Goal: Task Accomplishment & Management: Manage account settings

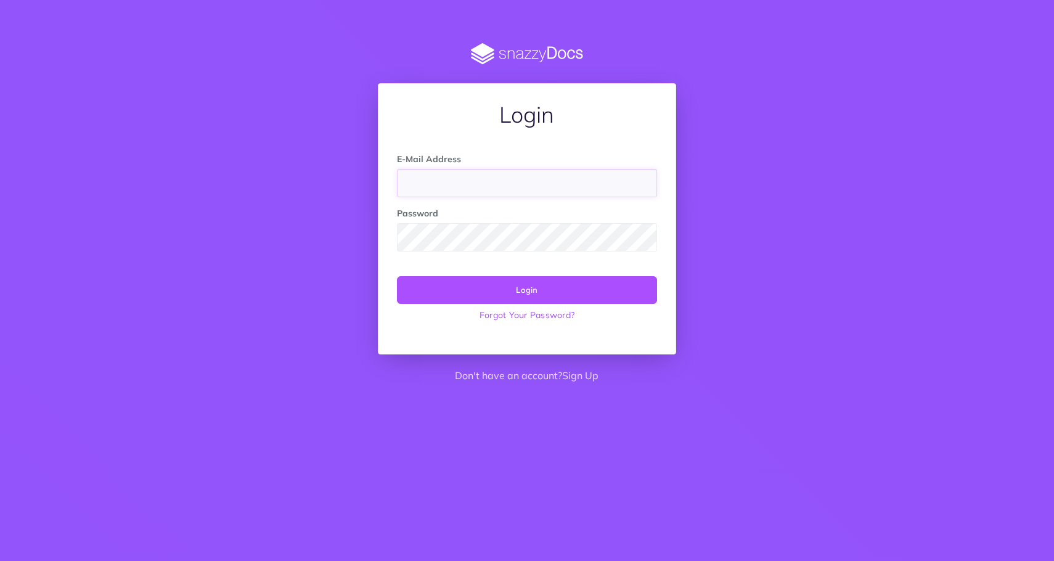
type input "tyson@well-beam.com"
click at [397, 276] on button "Login" at bounding box center [527, 289] width 260 height 27
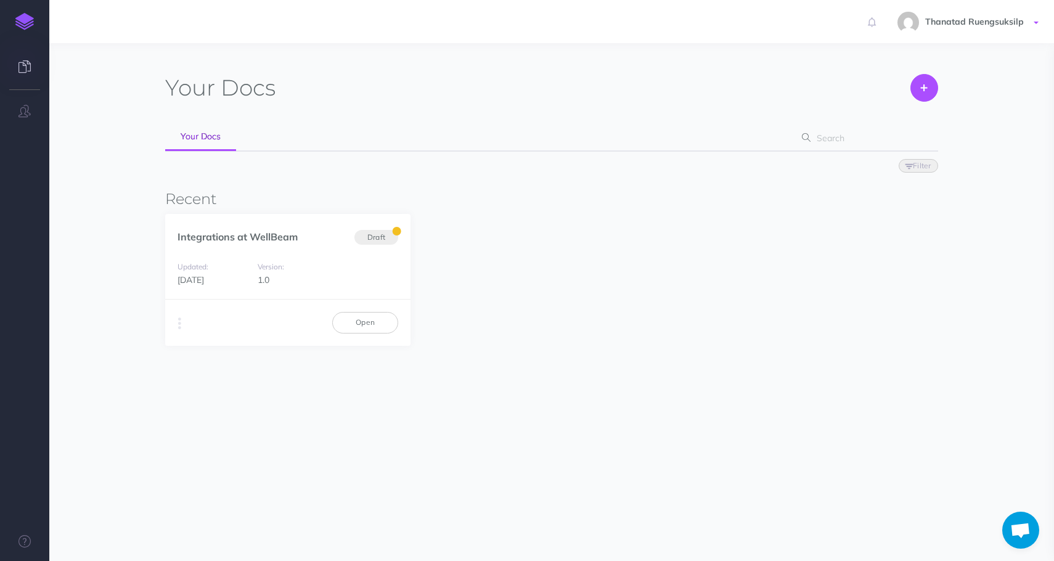
click at [945, 33] on link "Thanatad Ruengsuksilp" at bounding box center [969, 21] width 169 height 43
click at [18, 27] on img at bounding box center [24, 21] width 18 height 17
click at [20, 60] on link at bounding box center [24, 67] width 49 height 37
click at [18, 120] on button "button" at bounding box center [24, 111] width 49 height 37
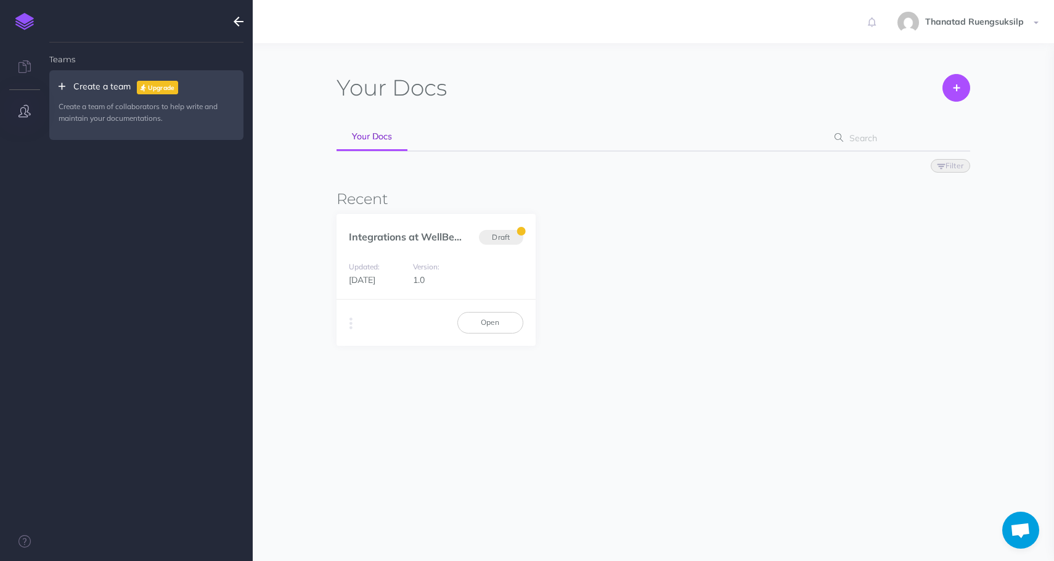
click at [702, 191] on h3 "Recent" at bounding box center [654, 199] width 634 height 16
click at [978, 18] on span "Thanatad Ruengsuksilp" at bounding box center [974, 21] width 111 height 11
click at [15, 36] on link at bounding box center [24, 21] width 49 height 43
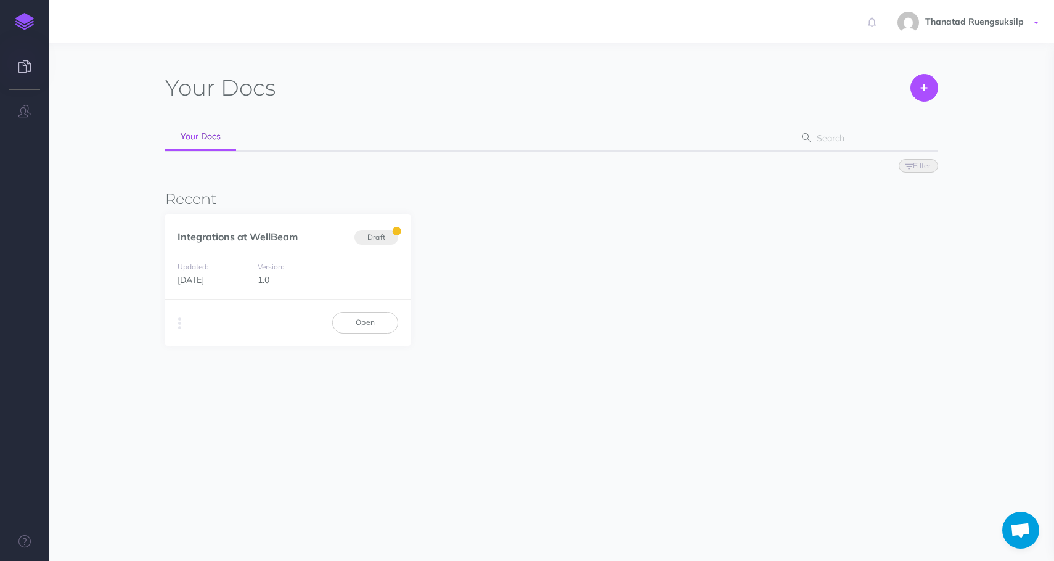
click at [961, 29] on link "Thanatad Ruengsuksilp" at bounding box center [969, 21] width 169 height 43
click at [919, 63] on link "Account Settings" at bounding box center [965, 70] width 154 height 22
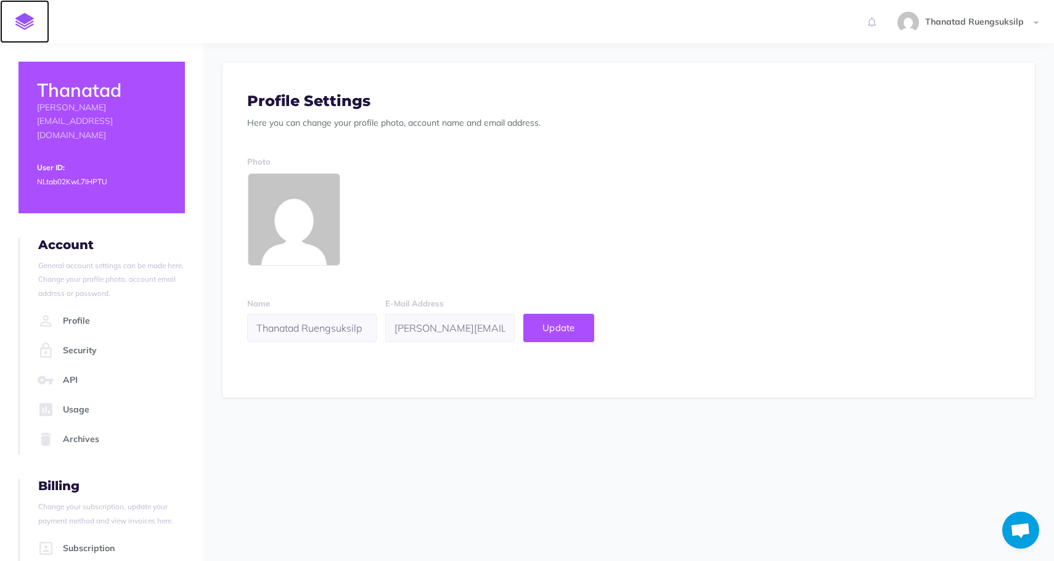
click at [26, 35] on link at bounding box center [24, 21] width 49 height 43
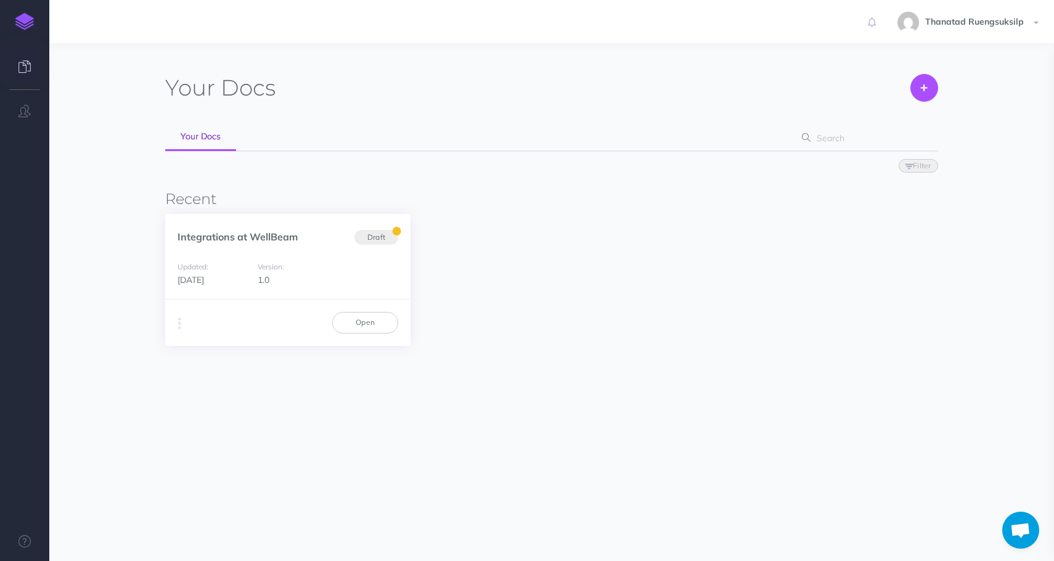
click at [265, 248] on div "Updated: [DATE] Version: 1.0" at bounding box center [287, 273] width 245 height 52
click at [376, 332] on link "Open" at bounding box center [365, 322] width 66 height 21
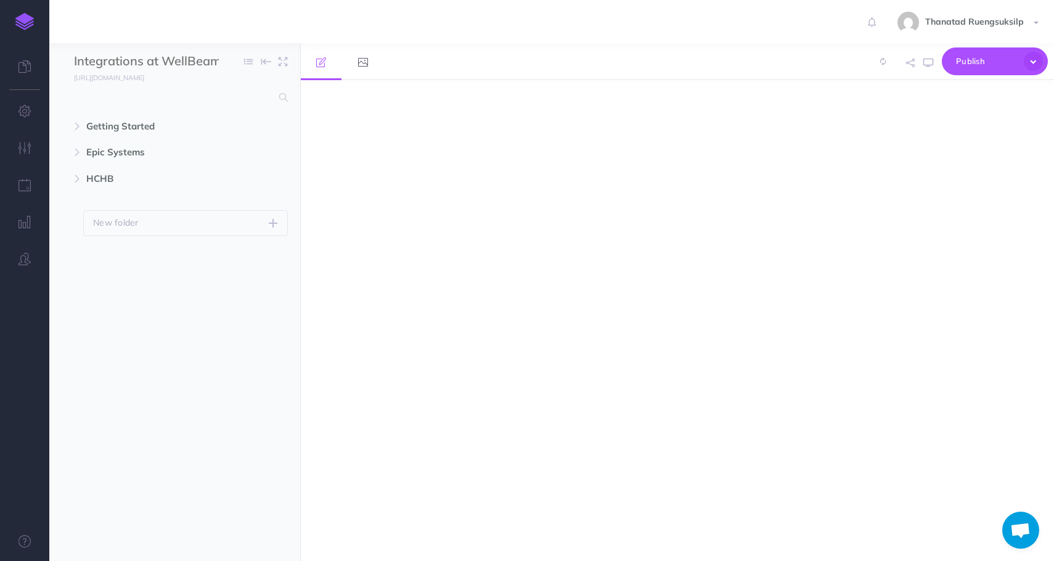
select select "null"
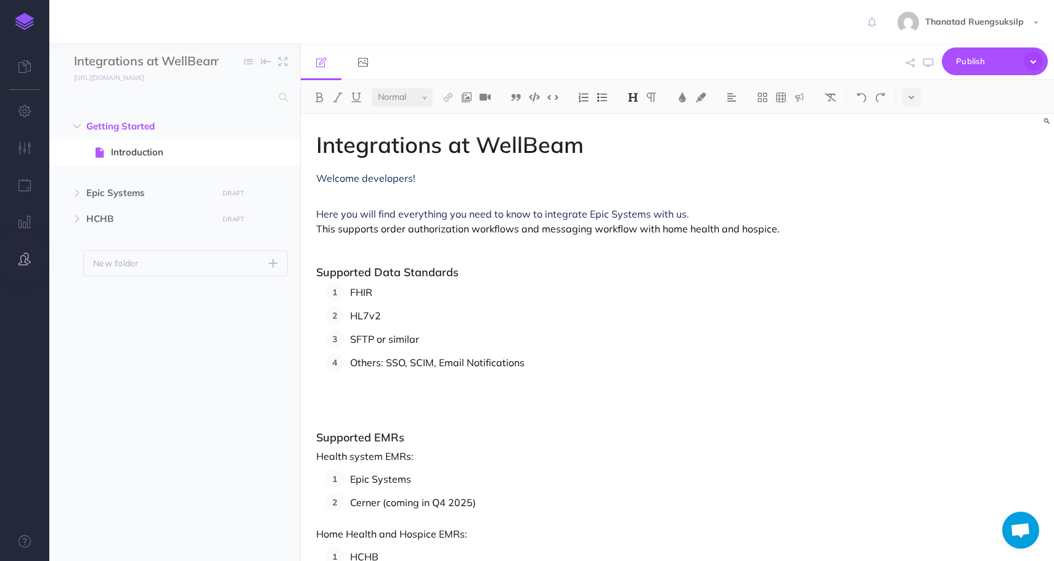
click at [15, 255] on button "button" at bounding box center [24, 259] width 49 height 37
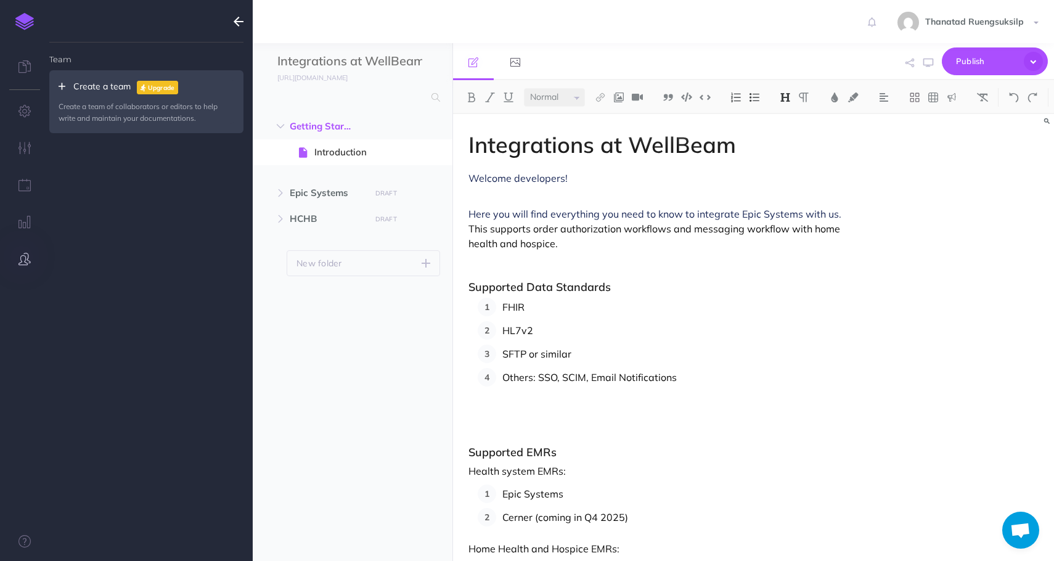
click at [15, 255] on button "button" at bounding box center [24, 259] width 49 height 37
click at [25, 227] on icon "button" at bounding box center [24, 222] width 13 height 12
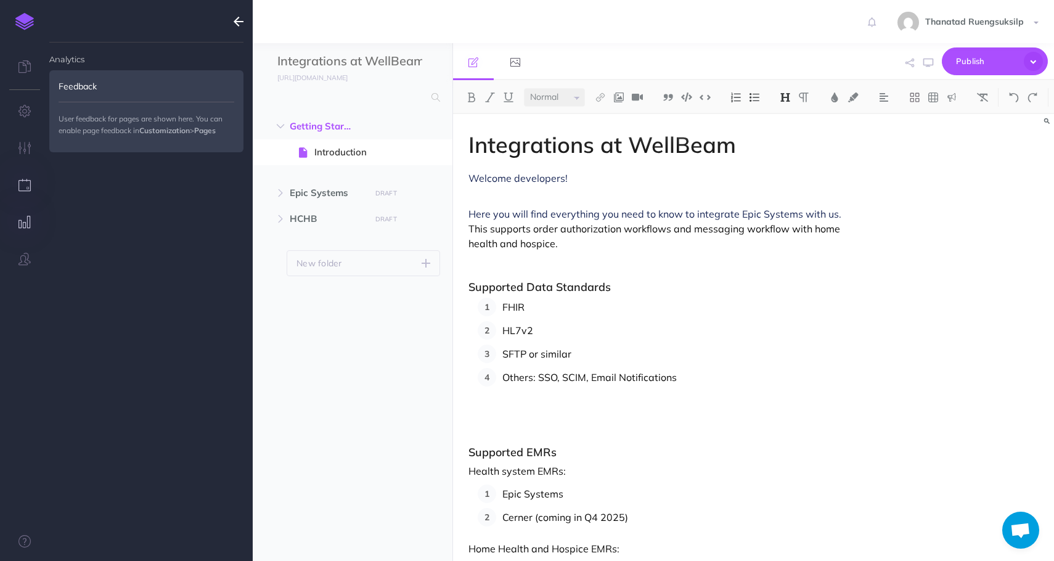
click at [27, 195] on button "button" at bounding box center [24, 185] width 49 height 37
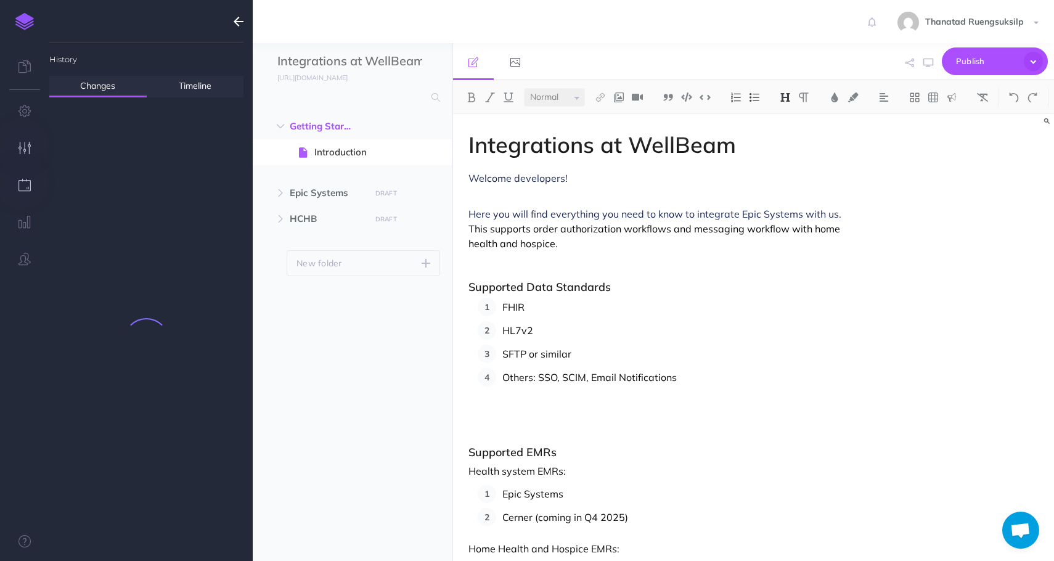
click at [27, 147] on icon "button" at bounding box center [24, 148] width 13 height 12
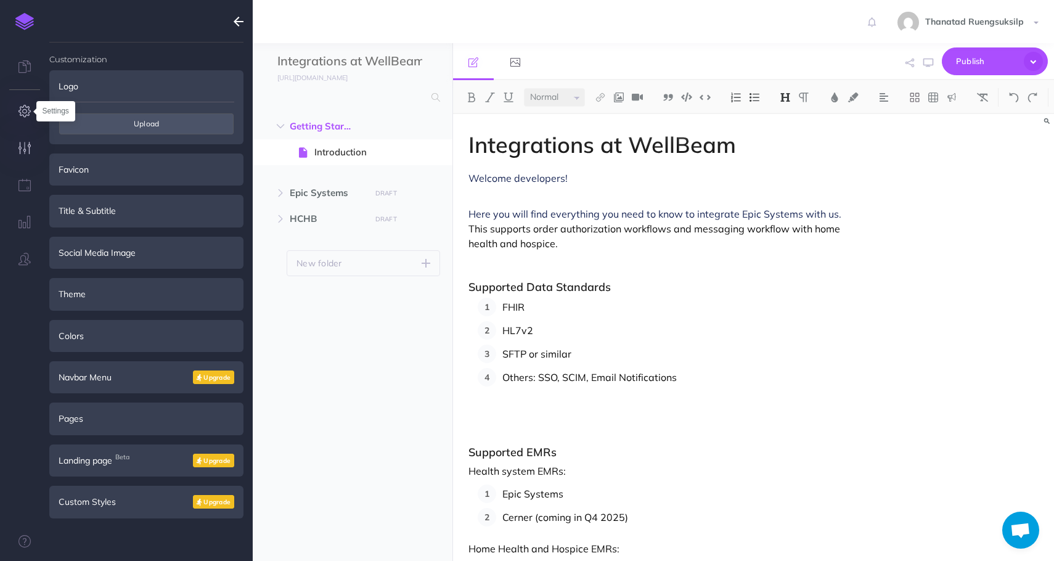
click at [28, 114] on icon "button" at bounding box center [24, 111] width 13 height 12
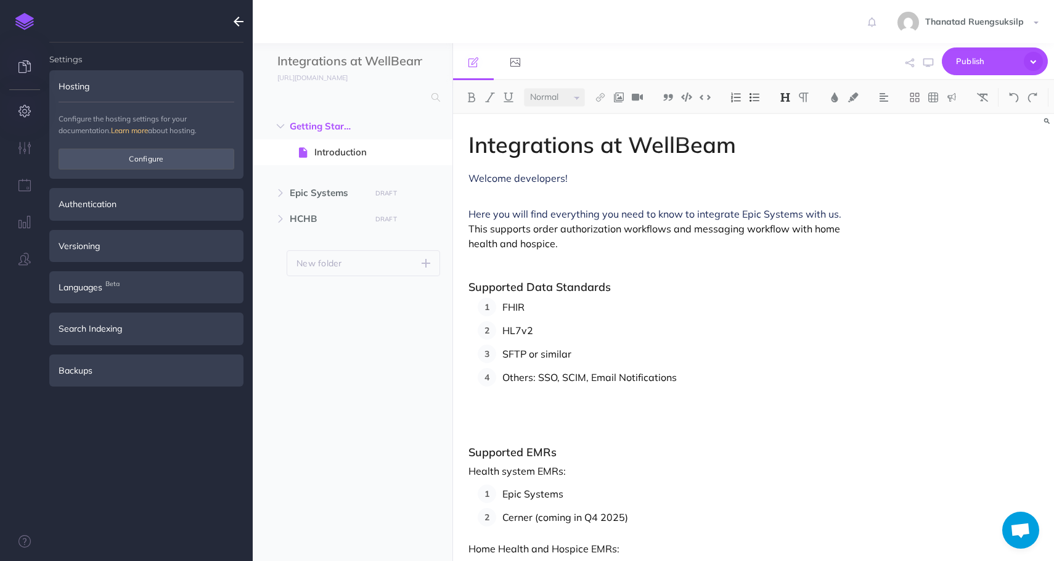
click at [31, 67] on link at bounding box center [24, 67] width 49 height 37
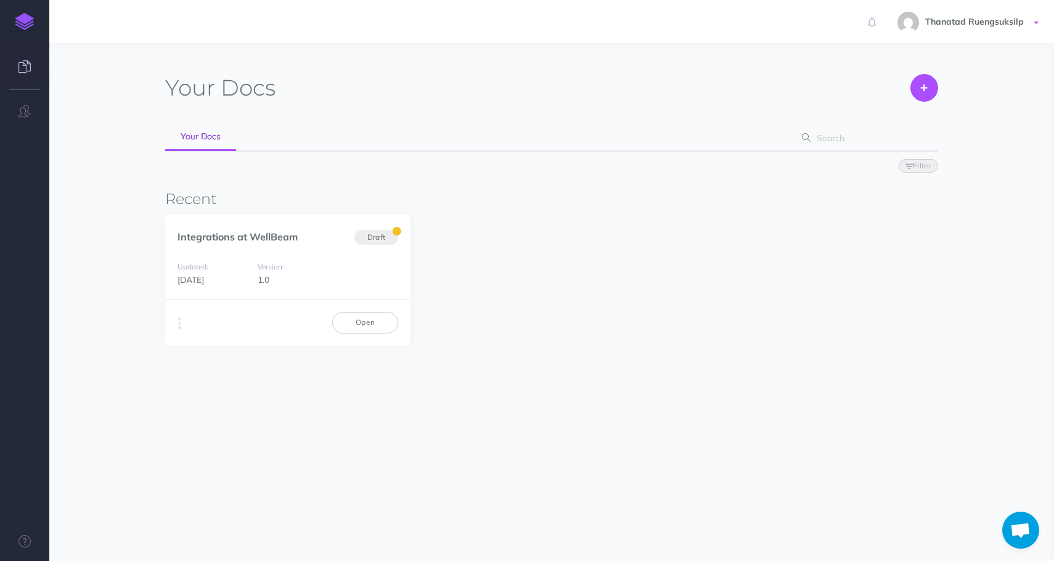
click at [1012, 10] on link "Thanatad Ruengsuksilp" at bounding box center [969, 21] width 169 height 43
click at [599, 258] on div "Integrations at WellBeam Draft Updated: [DATE] Version: 1.0 Duplicate Export PD…" at bounding box center [551, 280] width 773 height 132
click at [22, 539] on icon at bounding box center [24, 541] width 12 height 12
click at [935, 23] on span "Thanatad Ruengsuksilp" at bounding box center [974, 21] width 111 height 11
click at [173, 335] on div "Duplicate Export PDF Beta Markdown Beta Advanced Archive Open" at bounding box center [287, 322] width 245 height 46
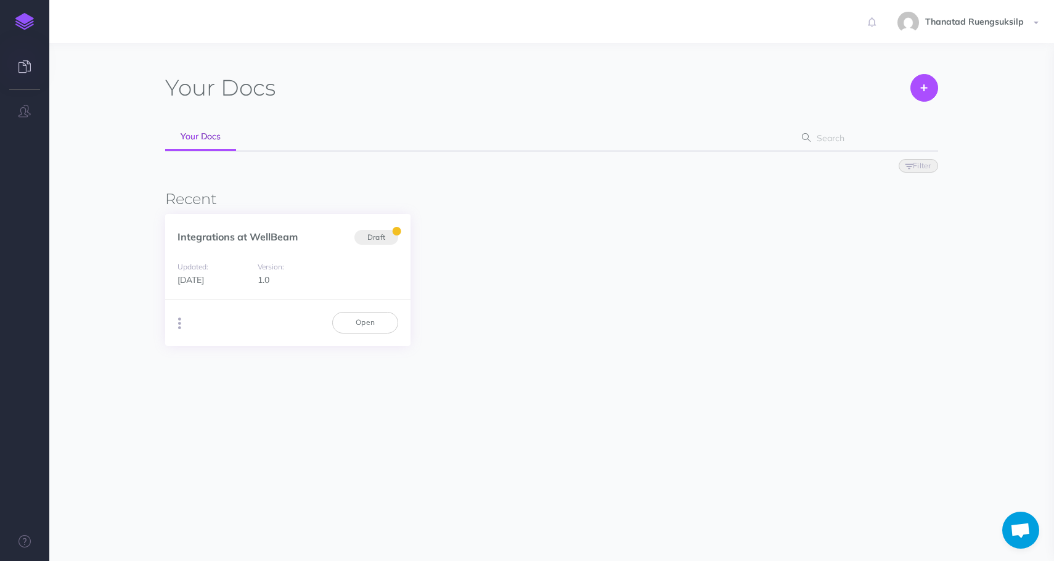
click at [178, 331] on icon "button" at bounding box center [179, 323] width 3 height 17
click at [343, 271] on div "Updated: 4 months ago Version: 1.0" at bounding box center [287, 273] width 245 height 52
click at [1032, 25] on link "Thanatad Ruengsuksilp" at bounding box center [969, 21] width 169 height 43
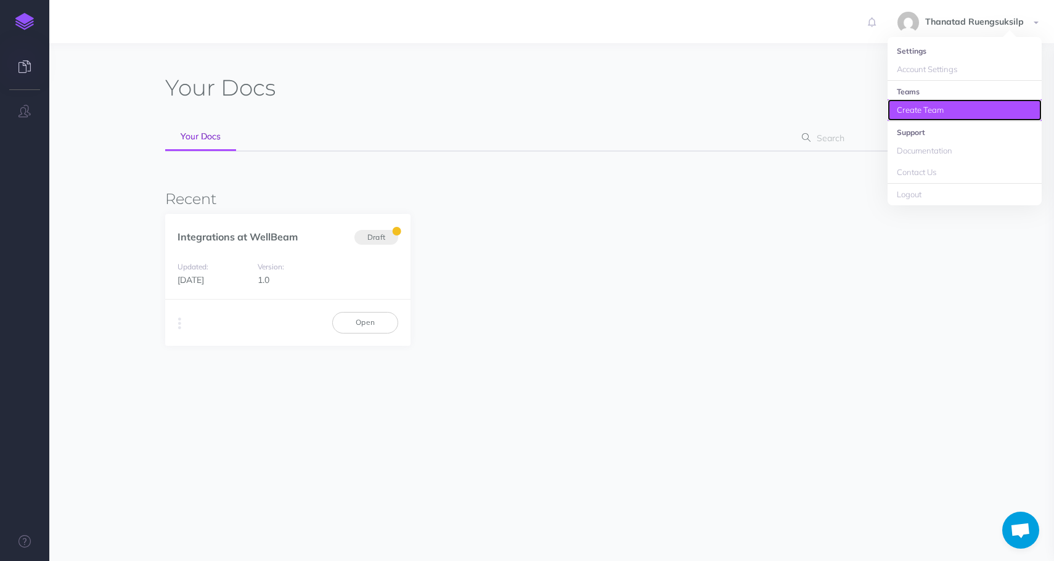
click at [913, 105] on link "Create Team" at bounding box center [965, 110] width 154 height 22
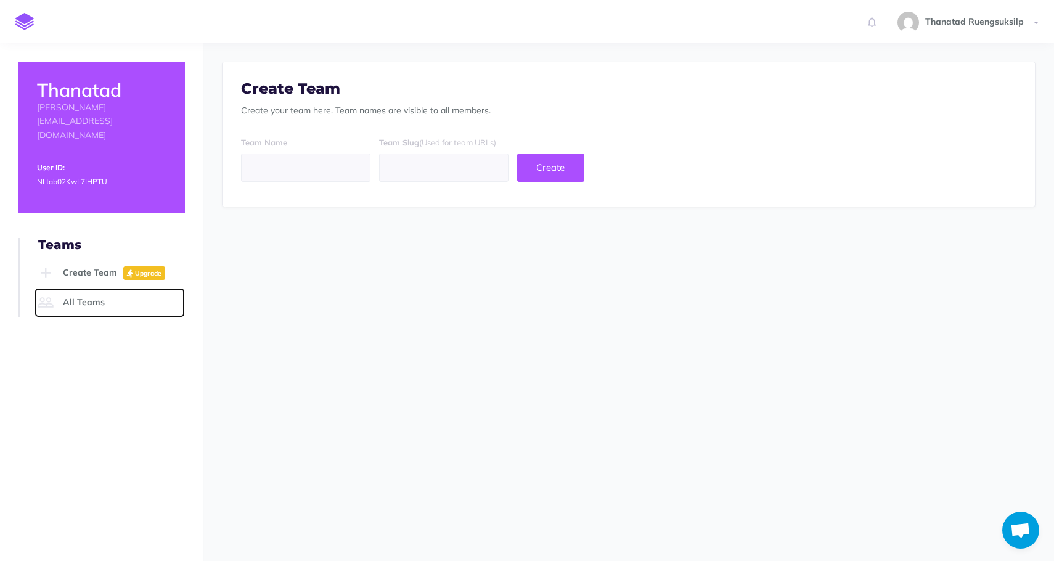
click at [97, 288] on link "All Teams" at bounding box center [110, 303] width 150 height 30
click at [92, 258] on link "Create Team Upgrade" at bounding box center [110, 273] width 150 height 30
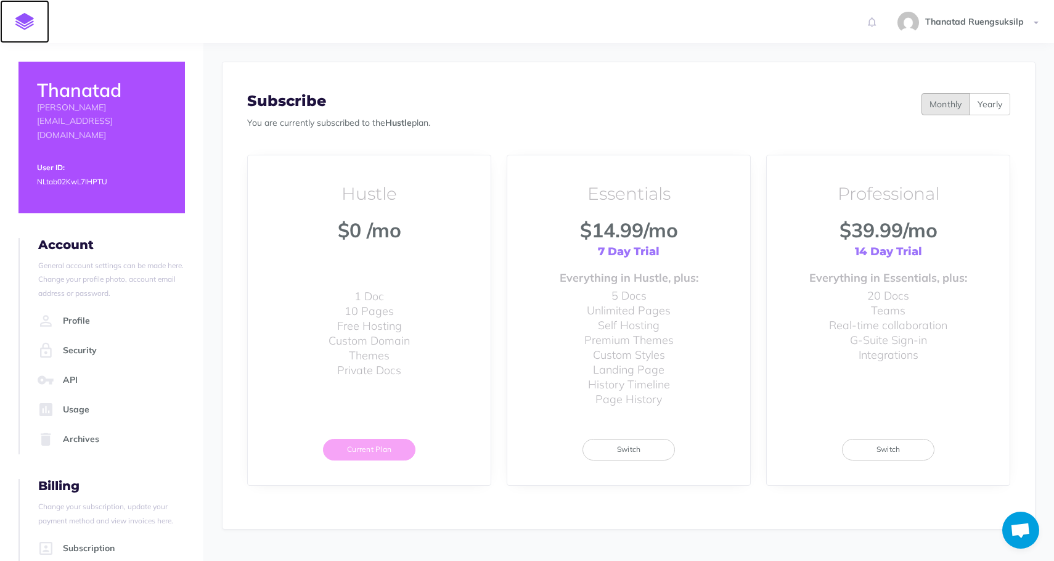
click at [18, 17] on img at bounding box center [24, 21] width 18 height 17
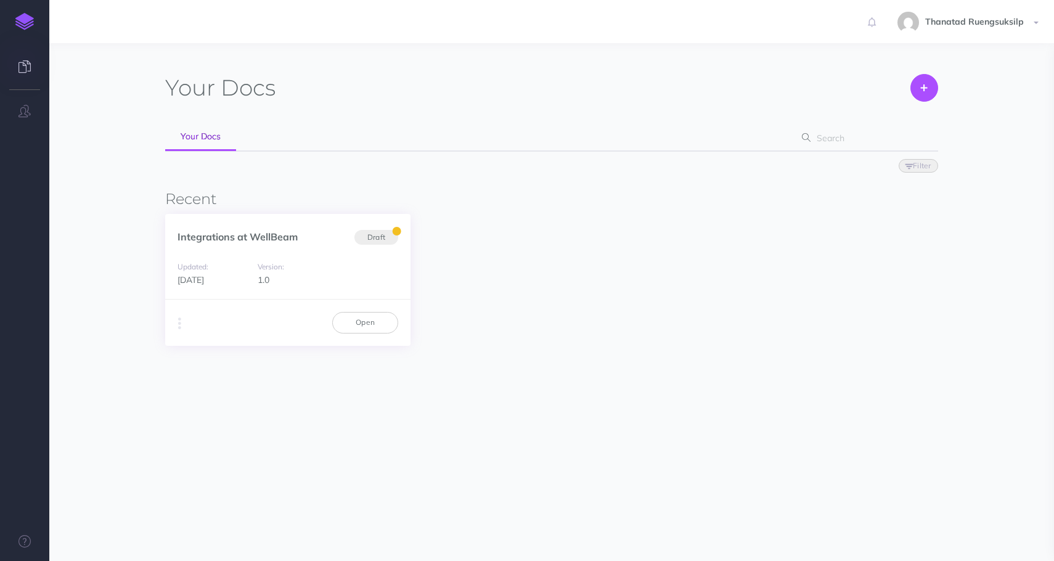
click at [184, 252] on div "Updated: [DATE] Version: 1.0" at bounding box center [287, 273] width 245 height 52
click at [202, 243] on div "Integrations at WellBeam Draft" at bounding box center [287, 230] width 245 height 33
click at [377, 327] on link "Open" at bounding box center [365, 322] width 66 height 21
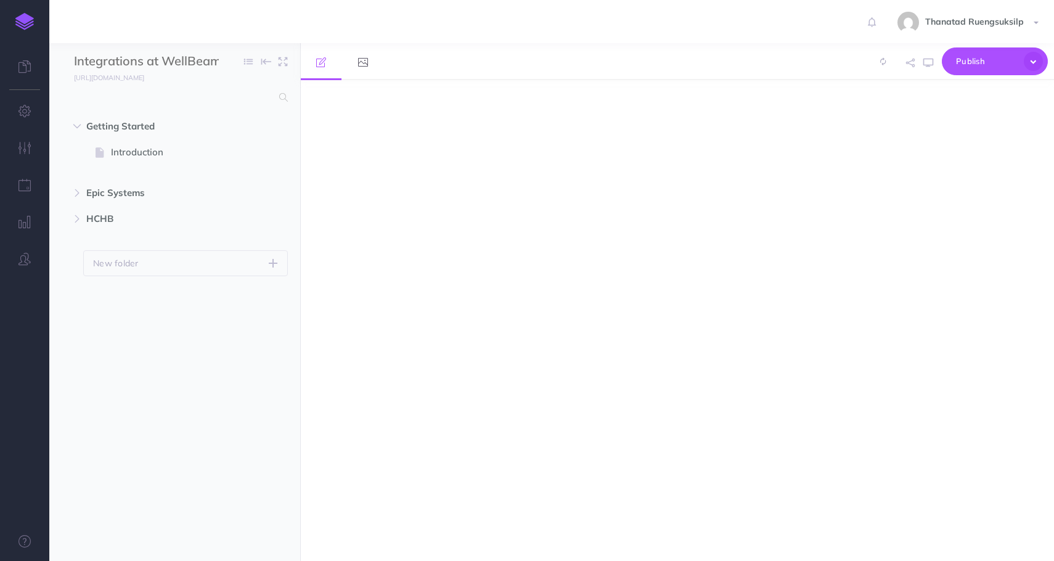
select select "null"
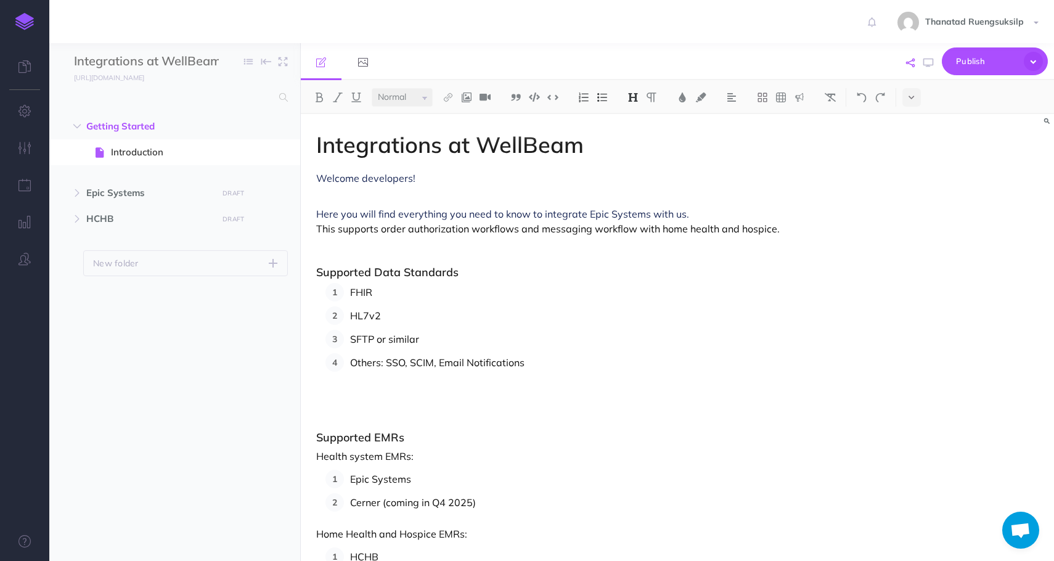
click at [906, 62] on icon "button" at bounding box center [910, 63] width 9 height 9
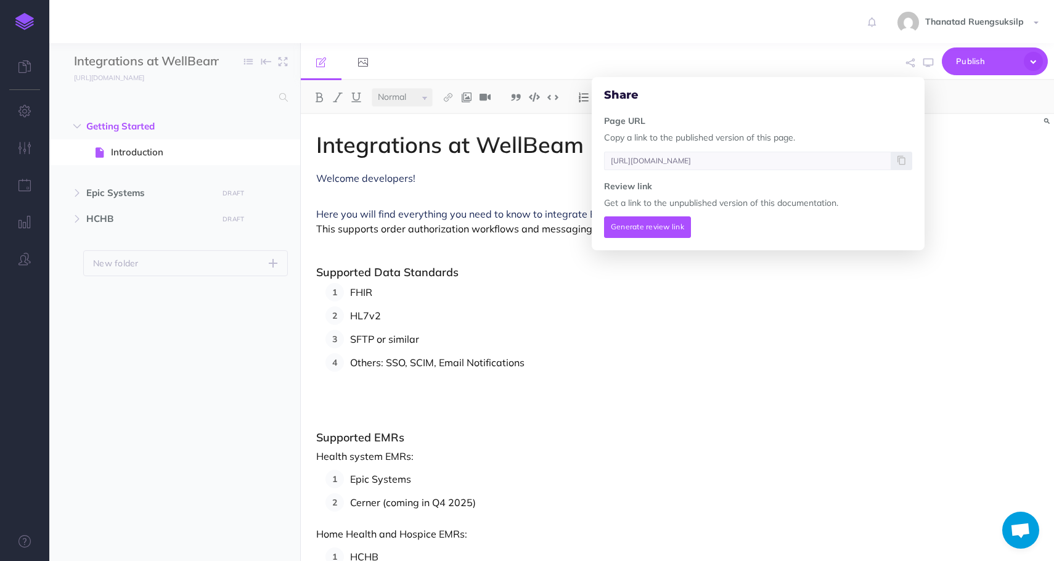
click at [849, 47] on div "Share Page URL Copy a link to the published version of this page. [URL][DOMAIN_…" at bounding box center [800, 62] width 496 height 38
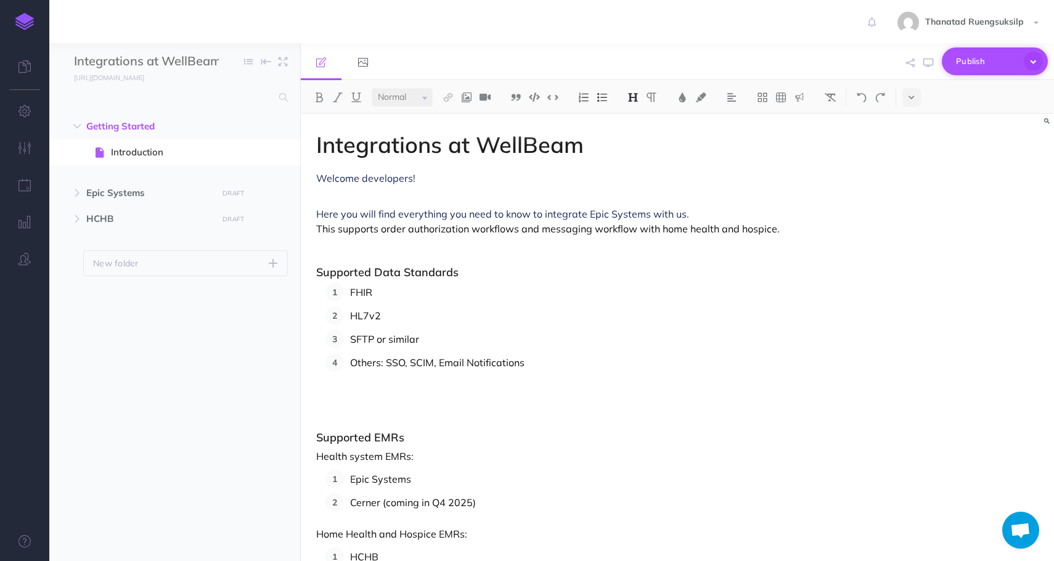
click at [1040, 72] on button "Publish" at bounding box center [995, 61] width 106 height 28
click at [801, 49] on div "Publish Publish Publish all draft items, making them visible to authenticated u…" at bounding box center [800, 62] width 496 height 38
click at [20, 267] on button "button" at bounding box center [24, 259] width 49 height 37
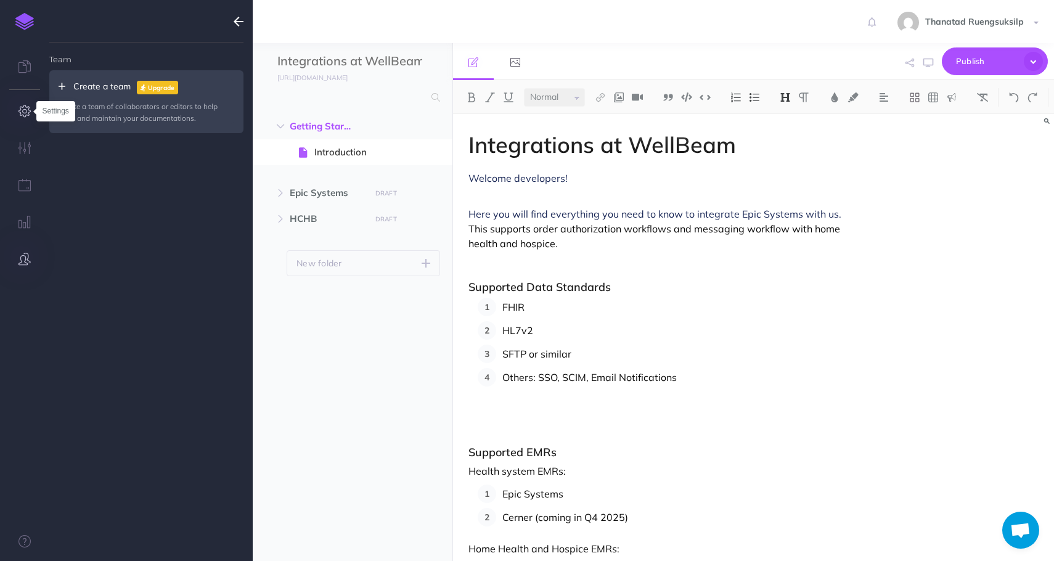
click at [29, 113] on icon "button" at bounding box center [24, 111] width 13 height 12
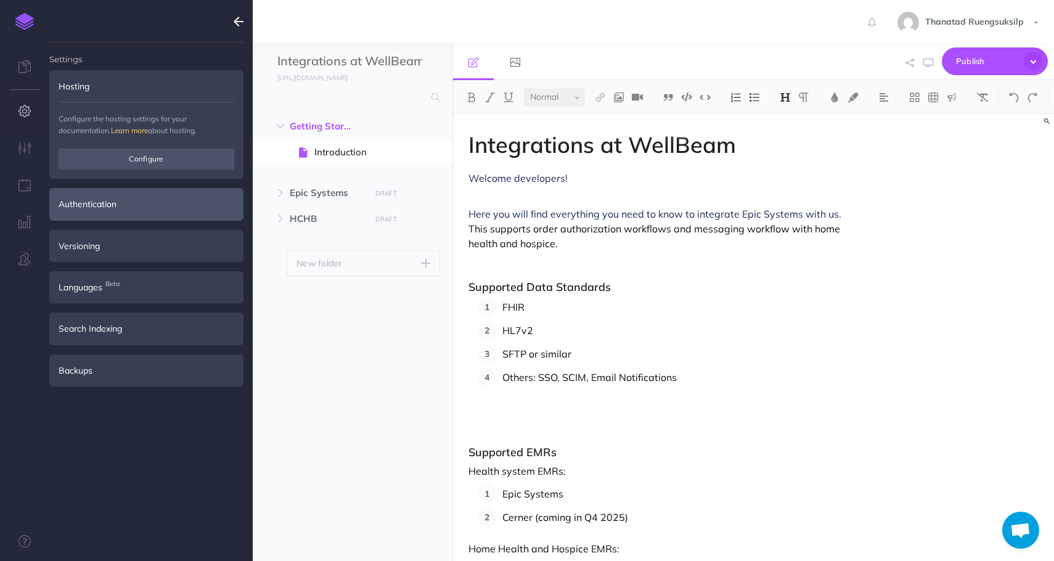
click at [81, 208] on div "Authentication" at bounding box center [146, 204] width 194 height 32
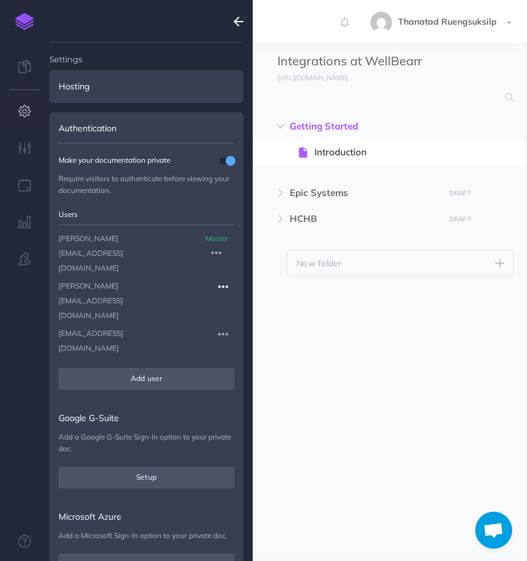
click at [223, 279] on icon "button" at bounding box center [223, 286] width 10 height 15
click at [218, 327] on icon "button" at bounding box center [223, 334] width 10 height 15
